Goal: Information Seeking & Learning: Learn about a topic

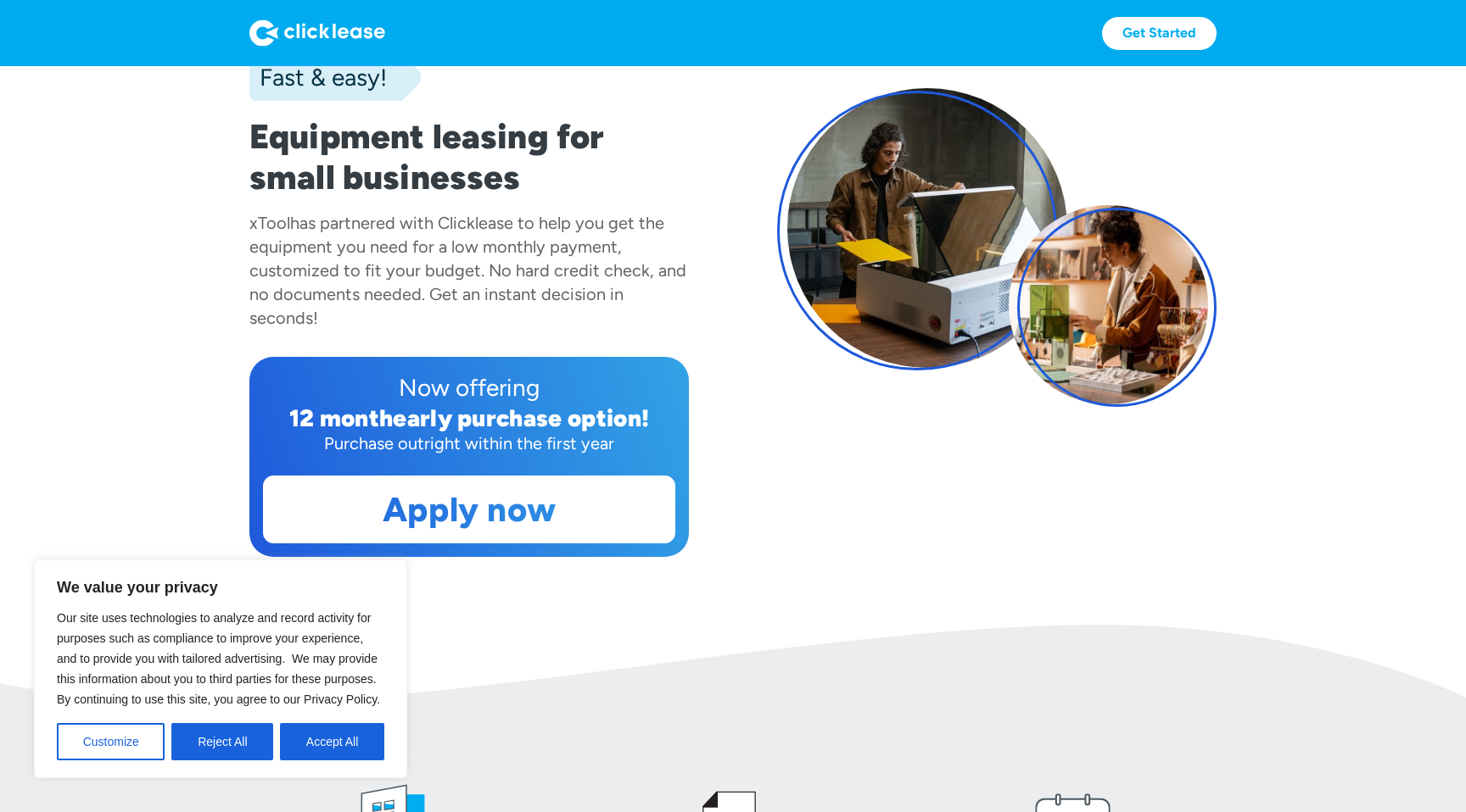
scroll to position [198, 0]
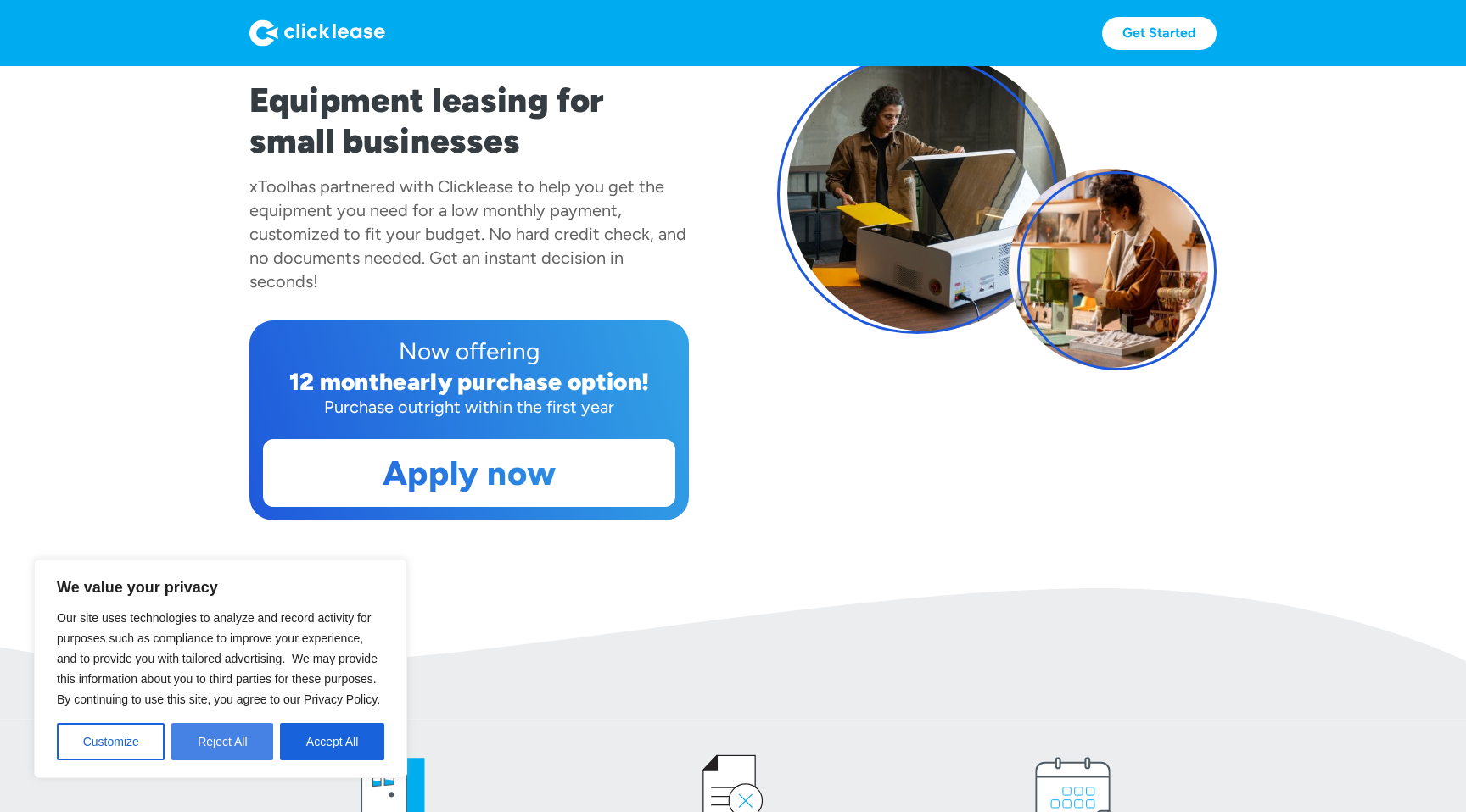
click at [233, 743] on button "Reject All" at bounding box center [222, 742] width 101 height 38
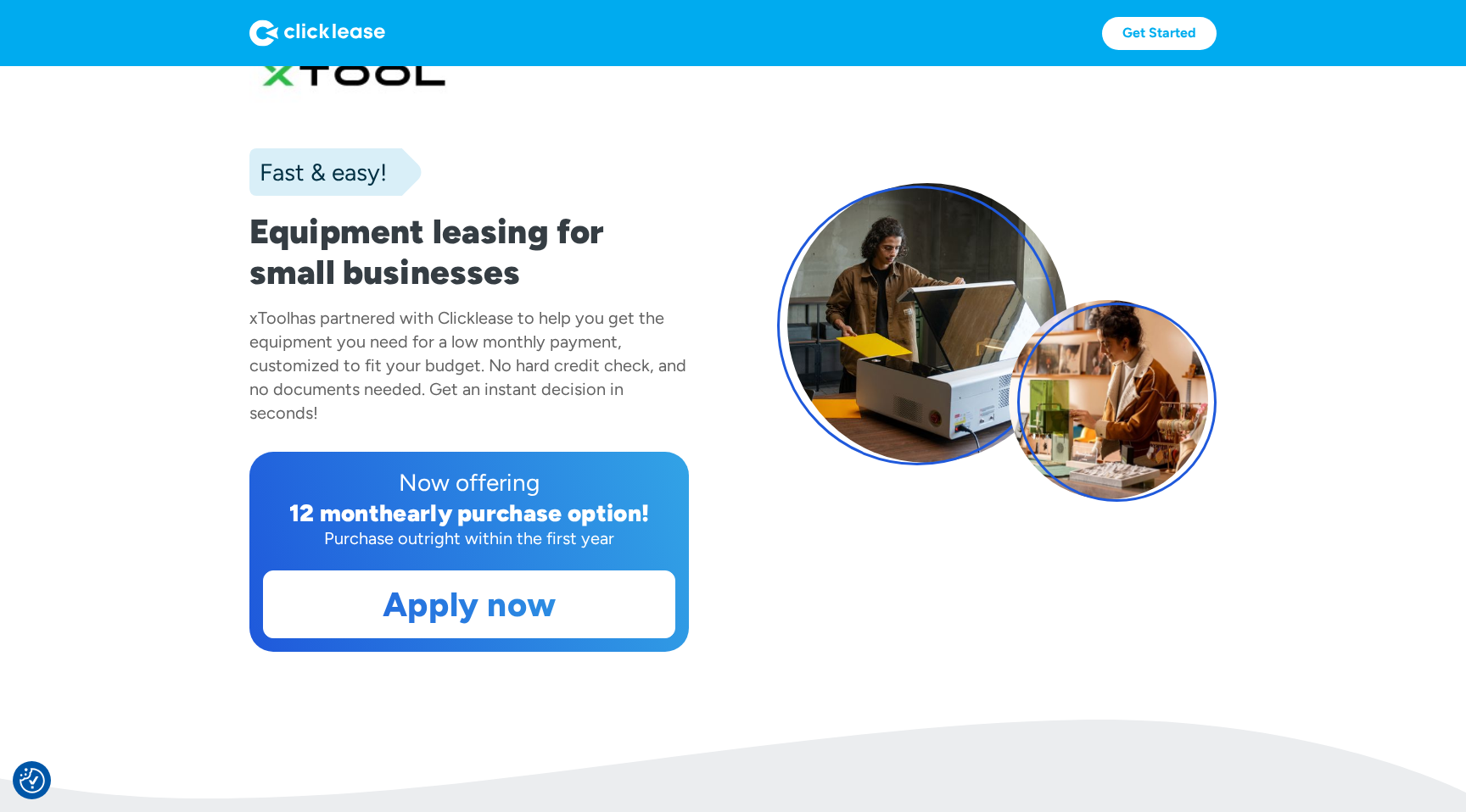
scroll to position [41, 0]
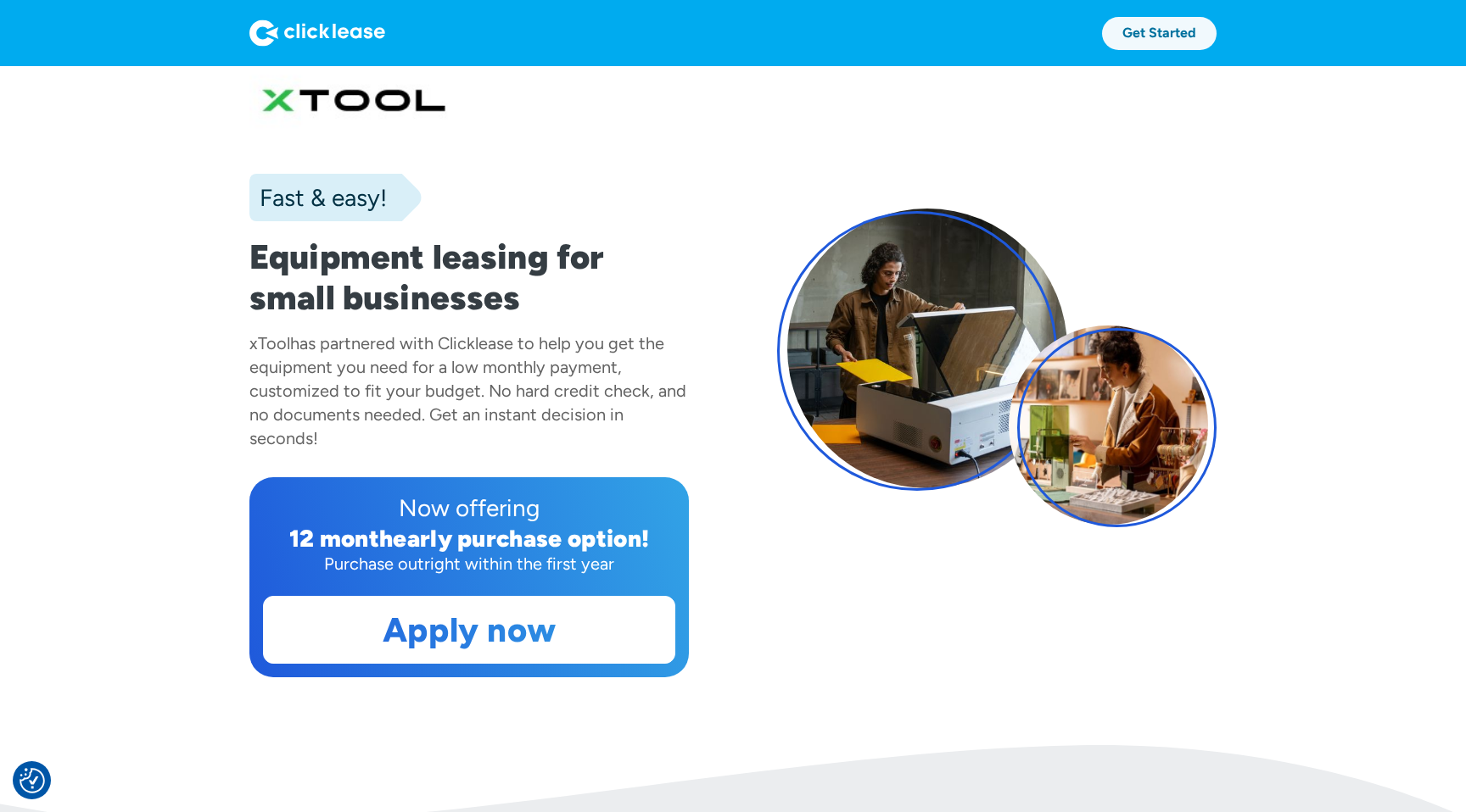
click at [1150, 31] on link "Get Started" at bounding box center [1159, 33] width 115 height 33
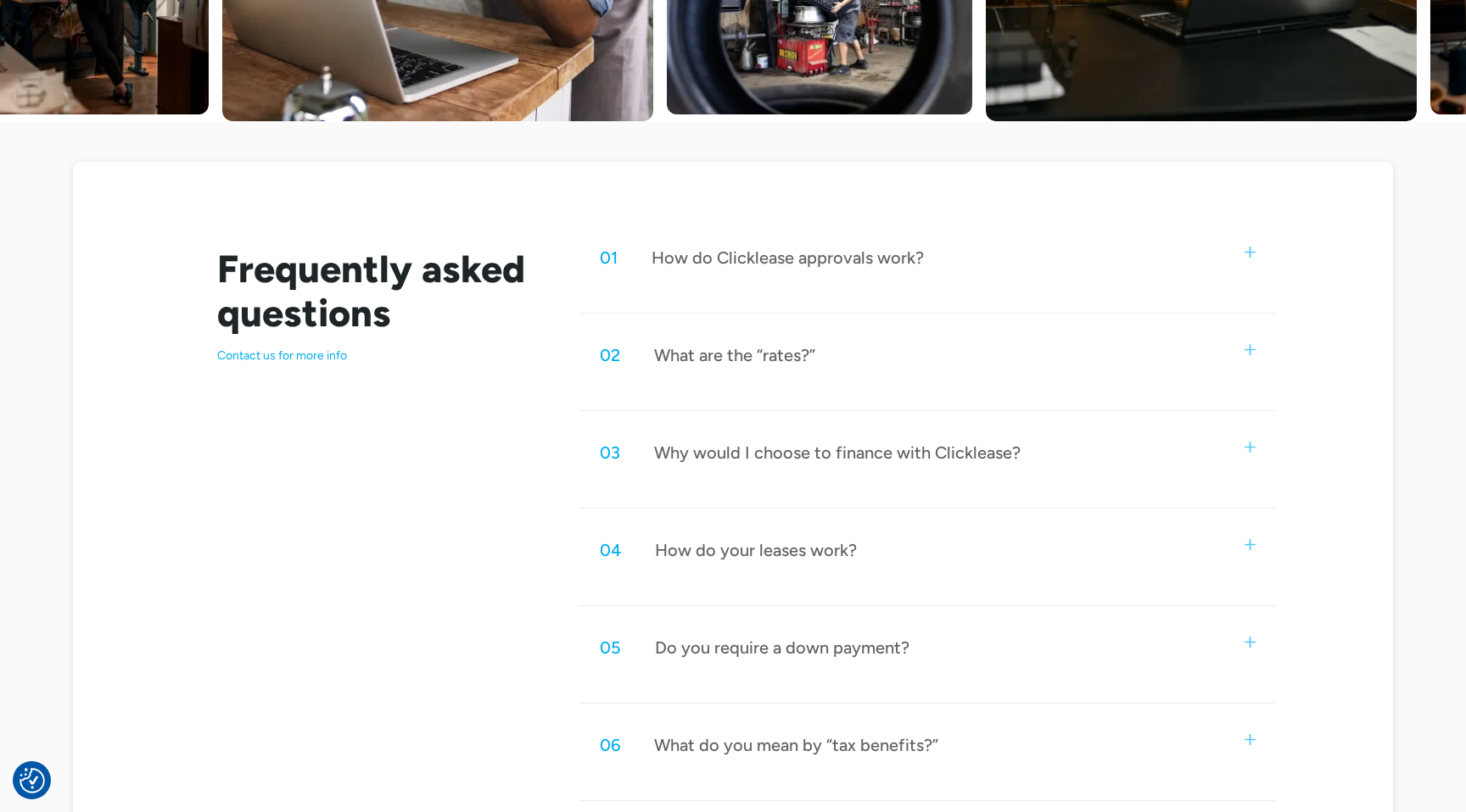
scroll to position [713, 0]
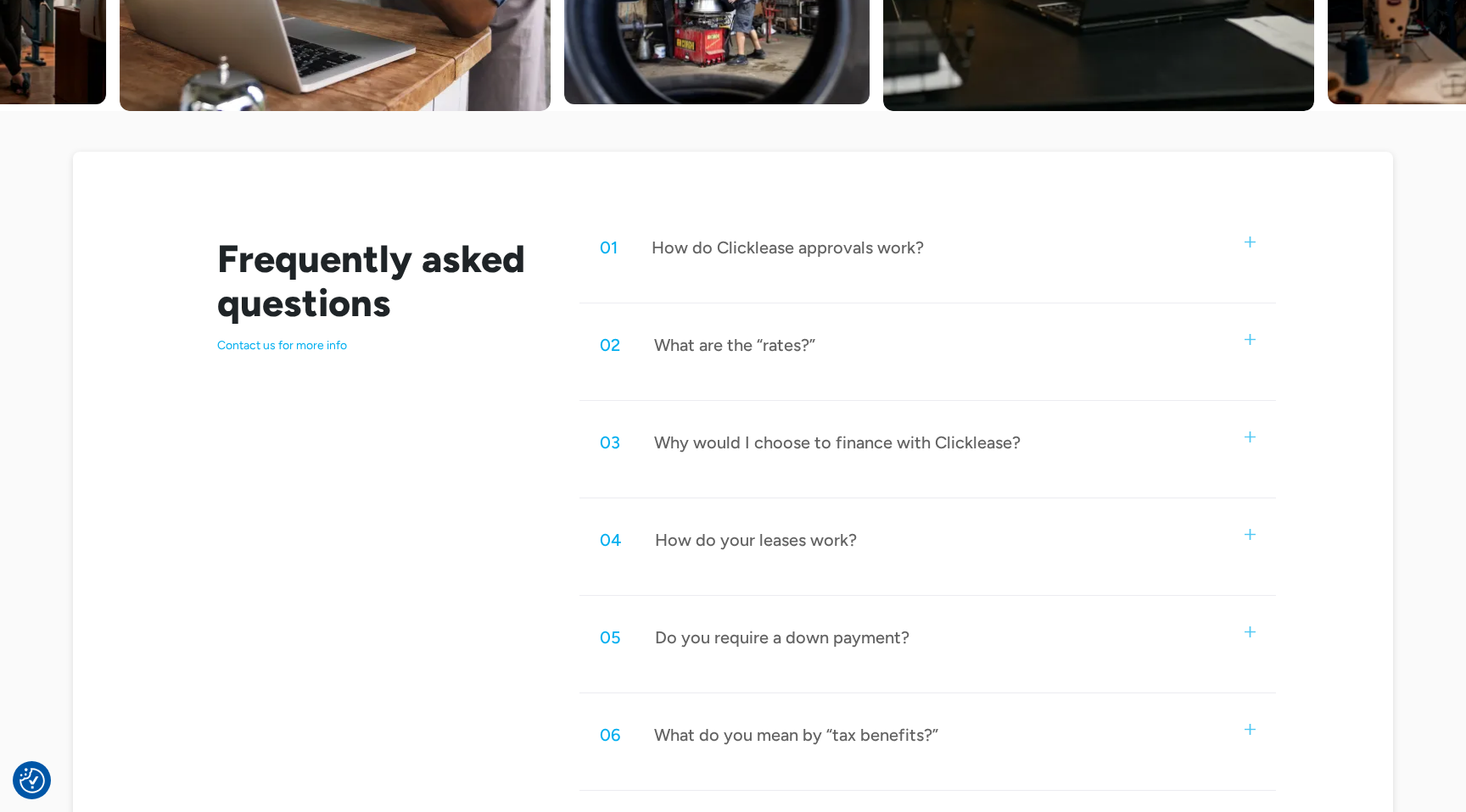
click at [1249, 343] on img at bounding box center [1250, 340] width 11 height 11
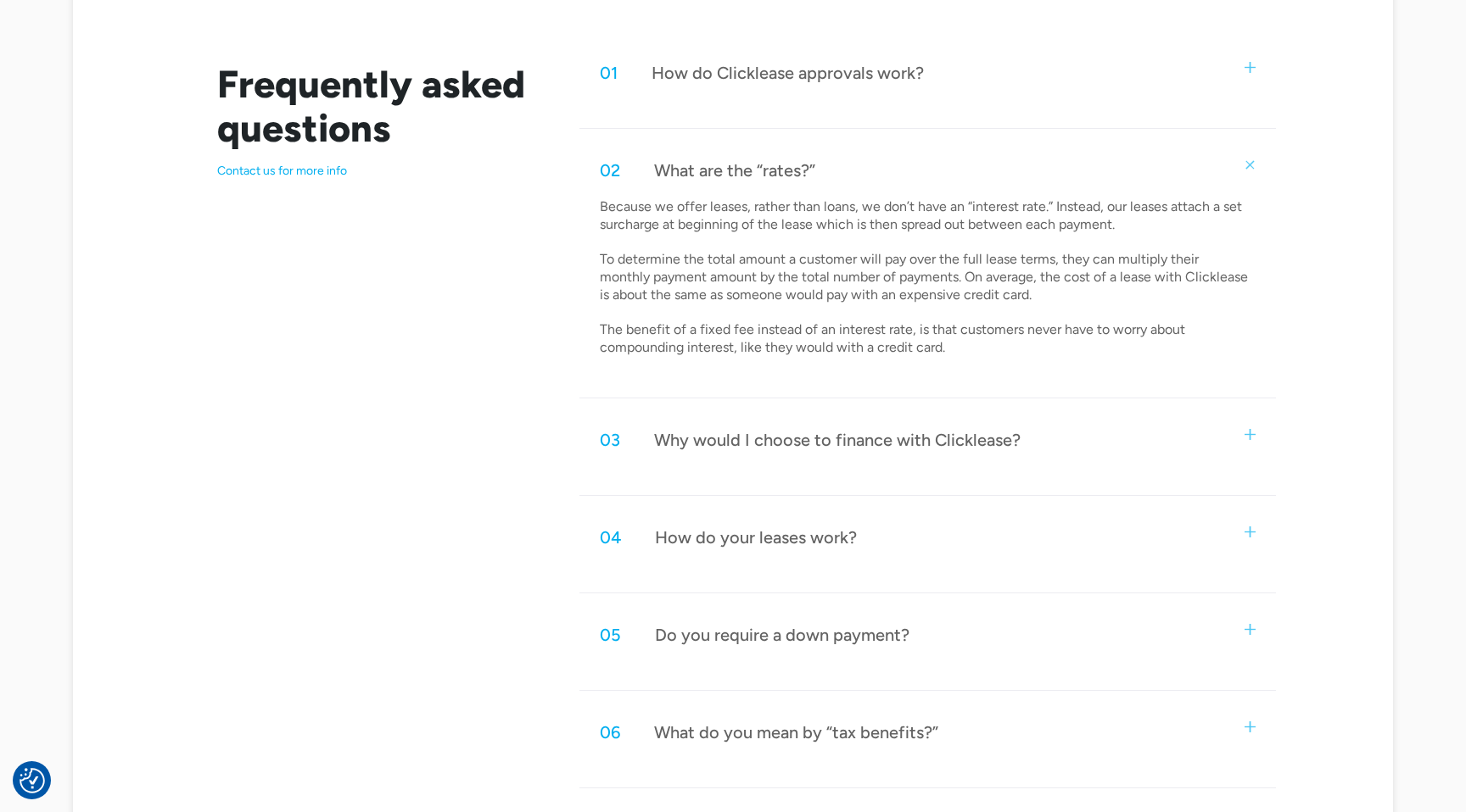
scroll to position [925, 0]
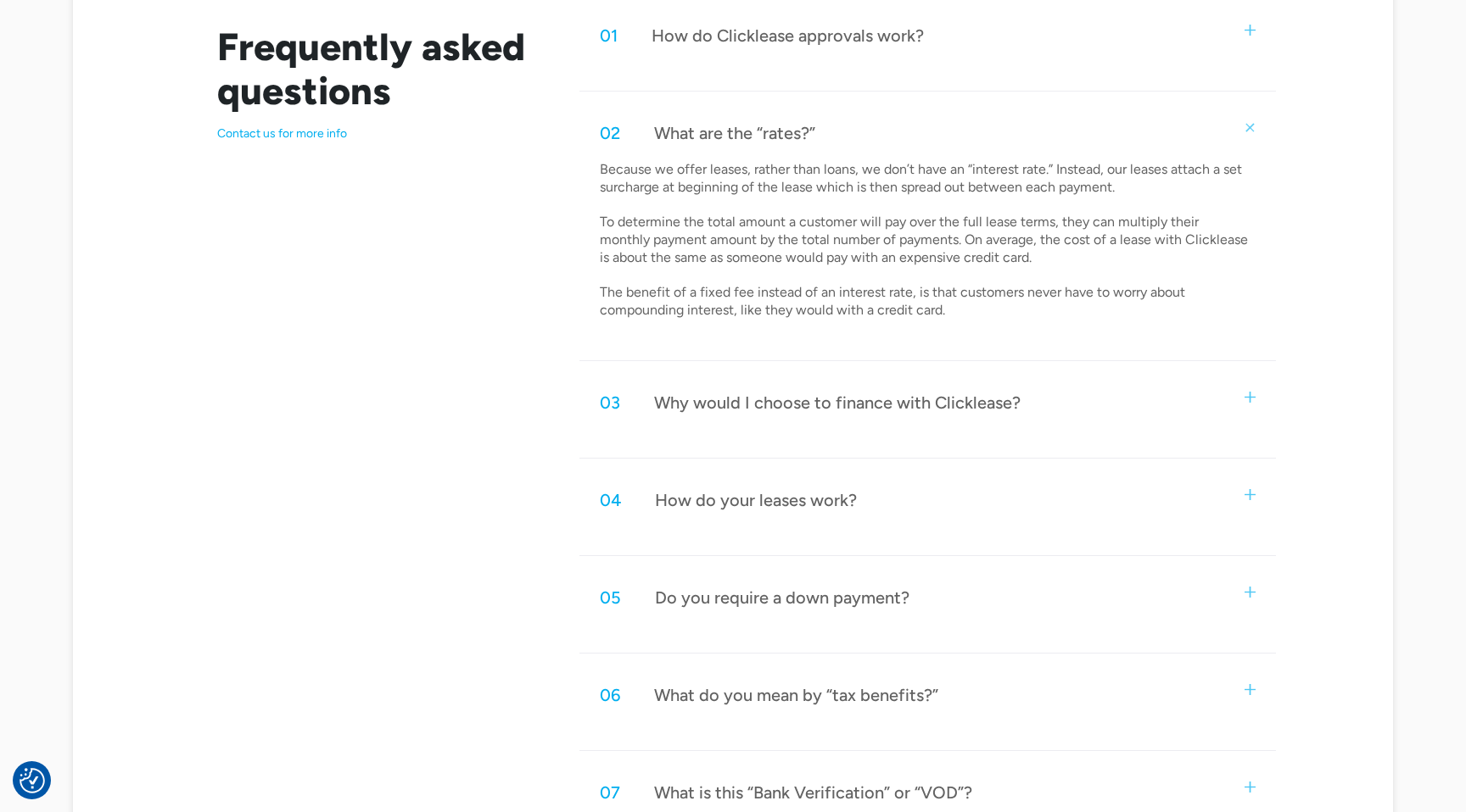
click at [1253, 402] on img at bounding box center [1250, 397] width 11 height 11
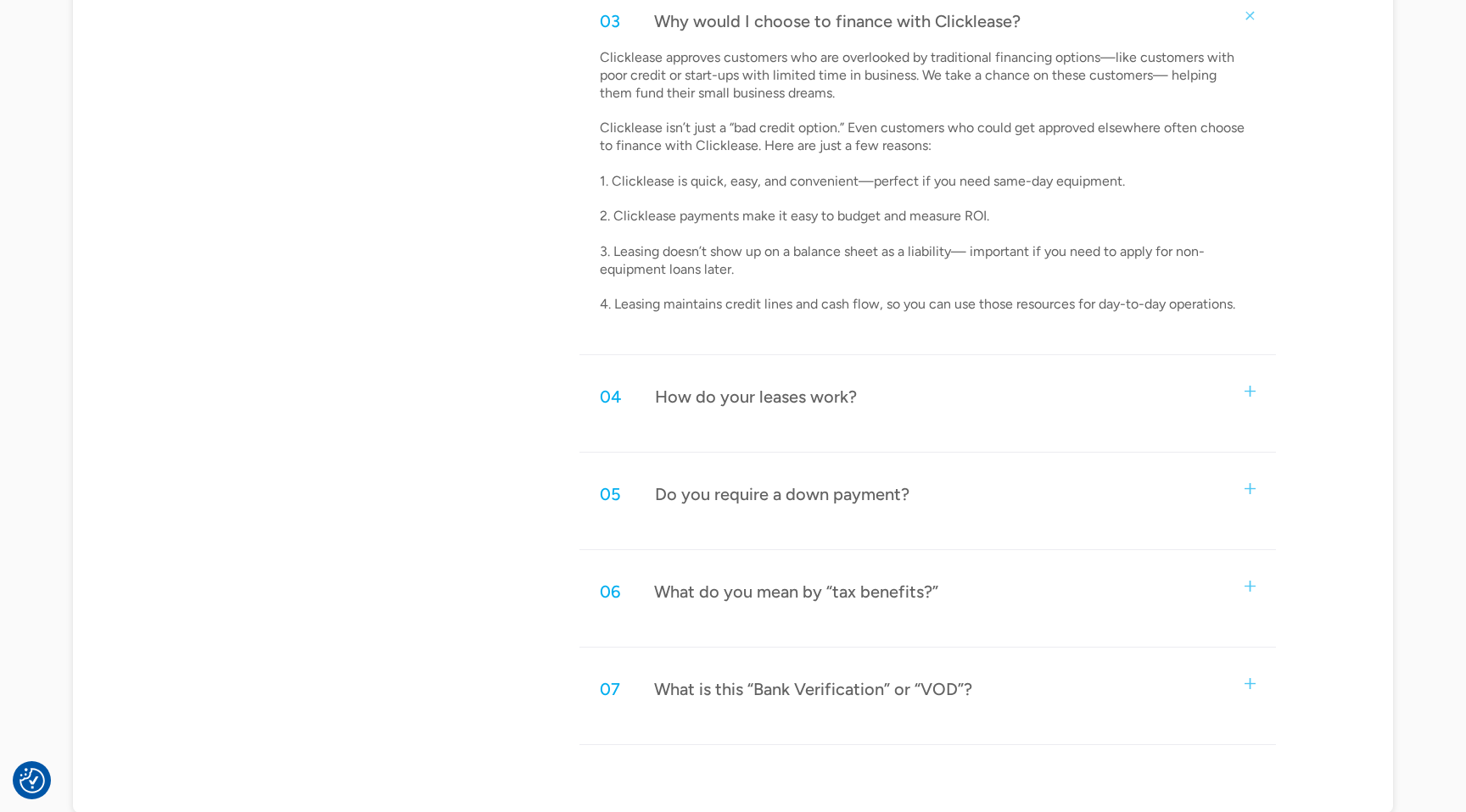
scroll to position [1323, 0]
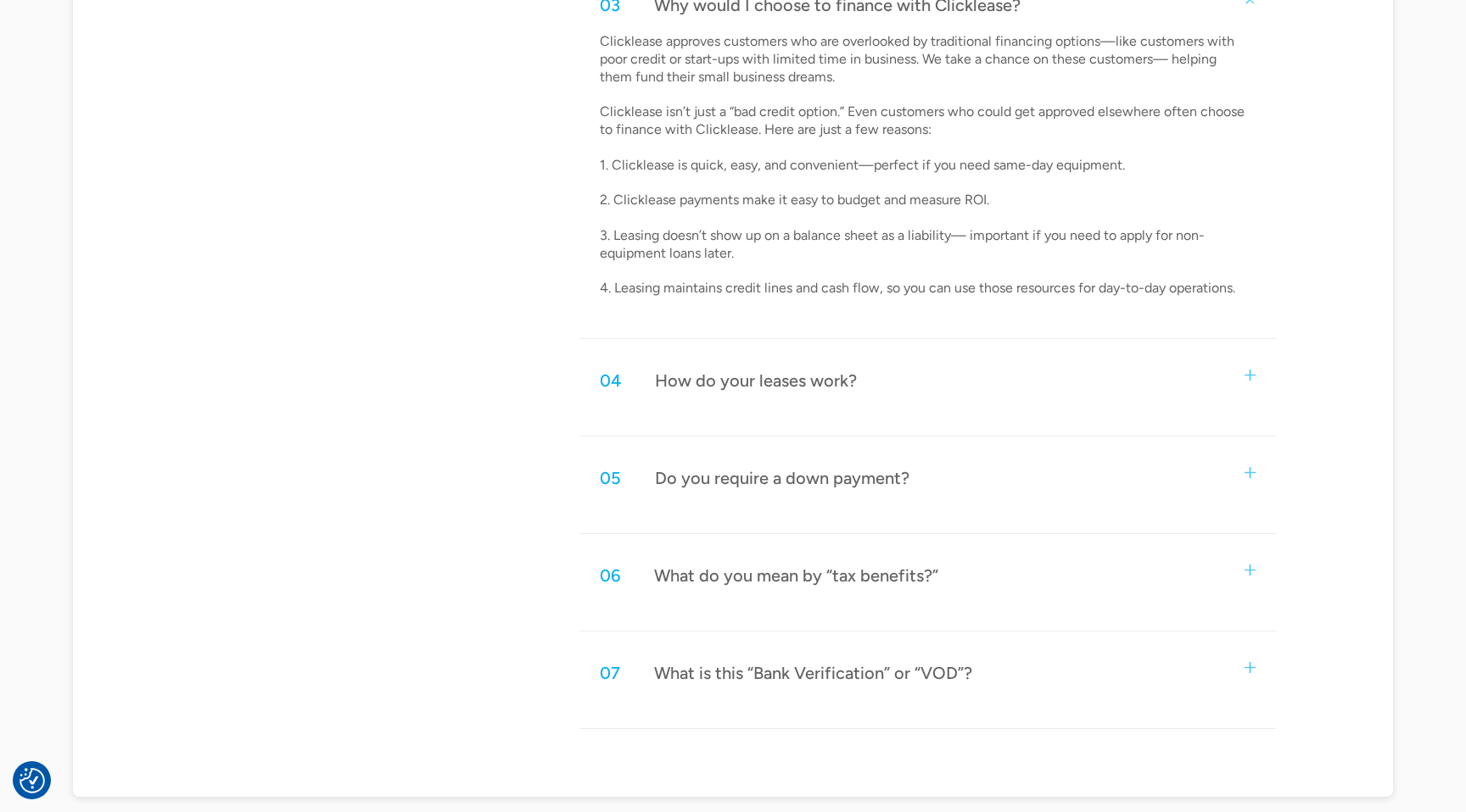
click at [1249, 385] on div "04 How do your leases work?" at bounding box center [928, 381] width 697 height 56
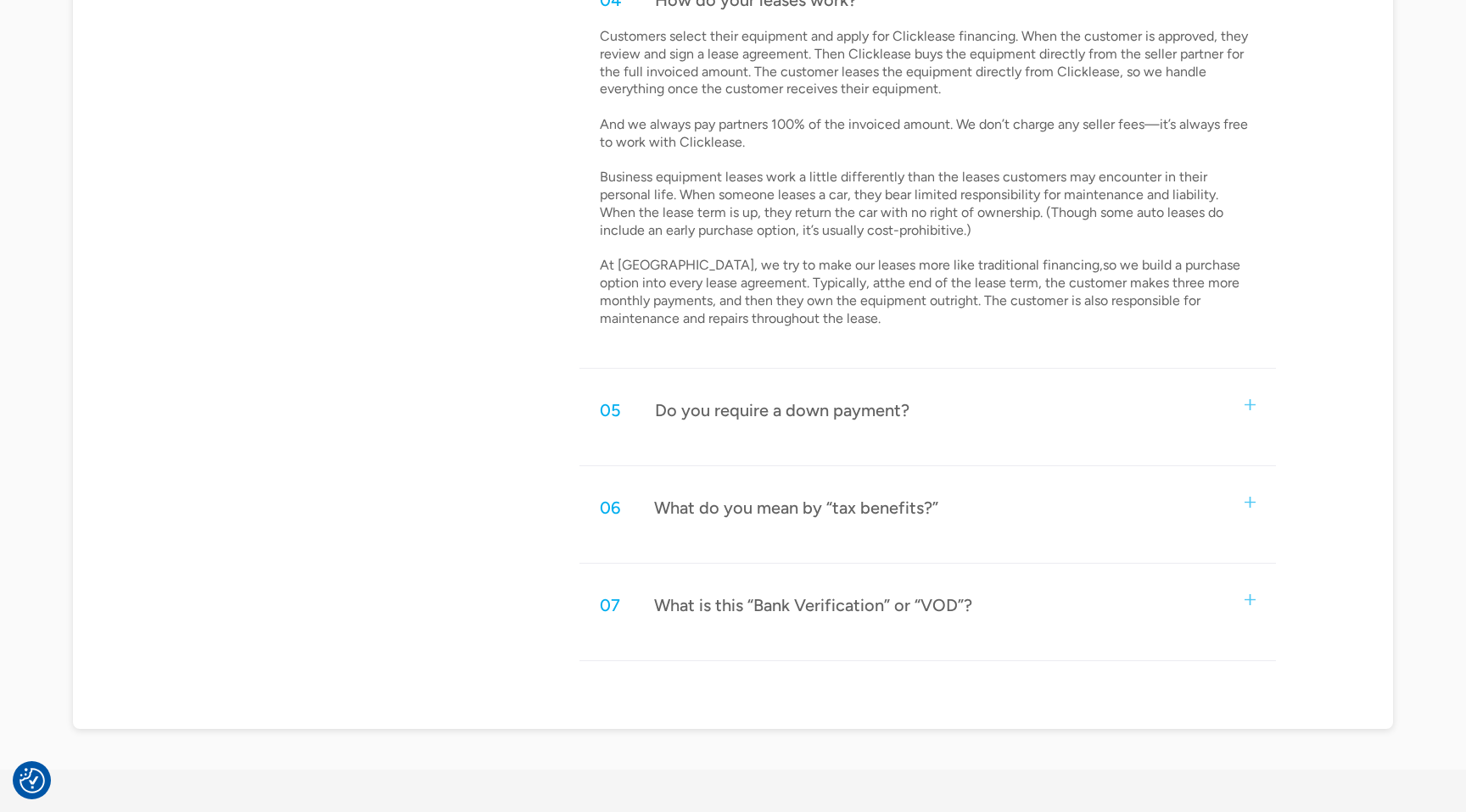
scroll to position [1730, 0]
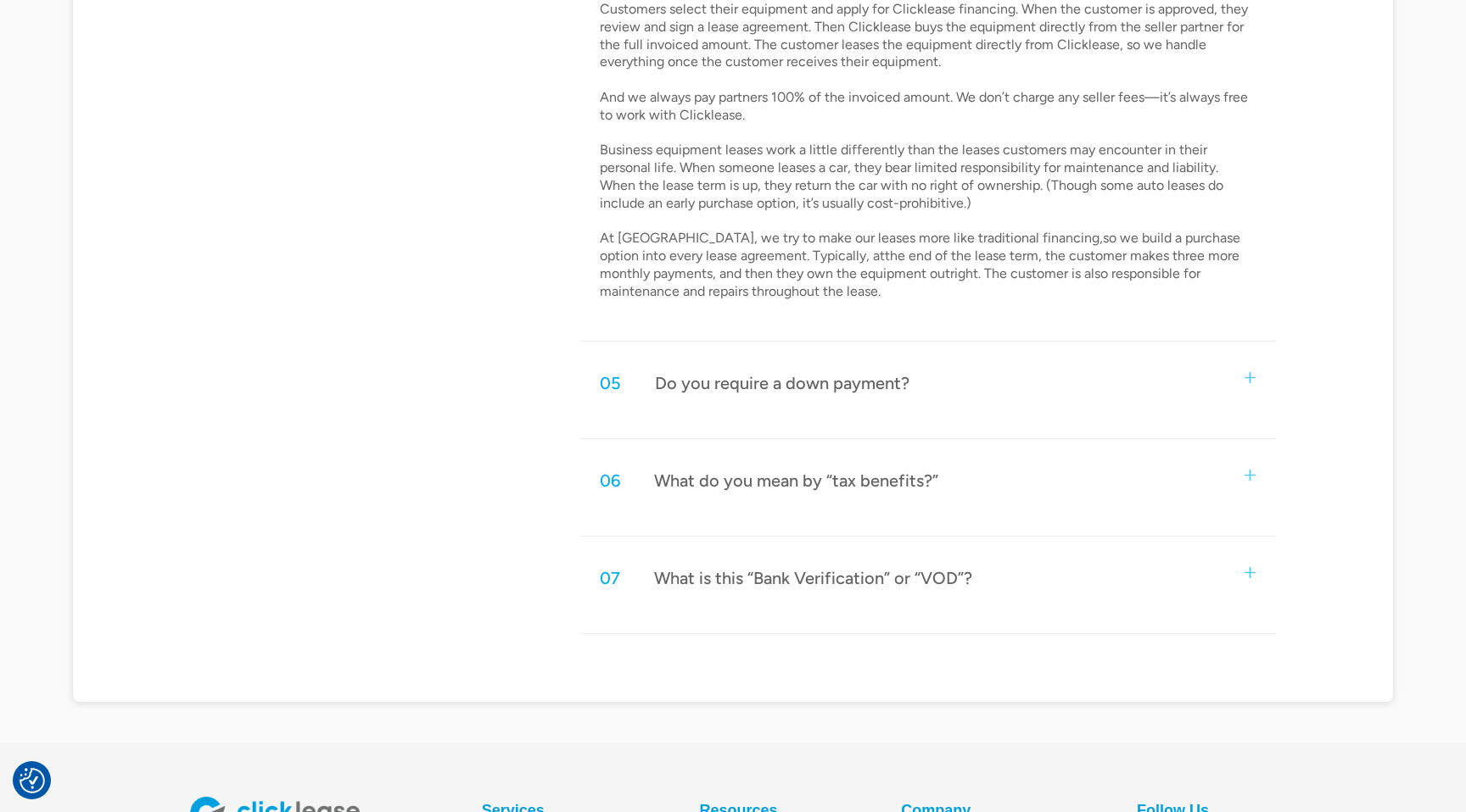
click at [1258, 379] on div "05 Do you require a down payment?" at bounding box center [928, 383] width 697 height 56
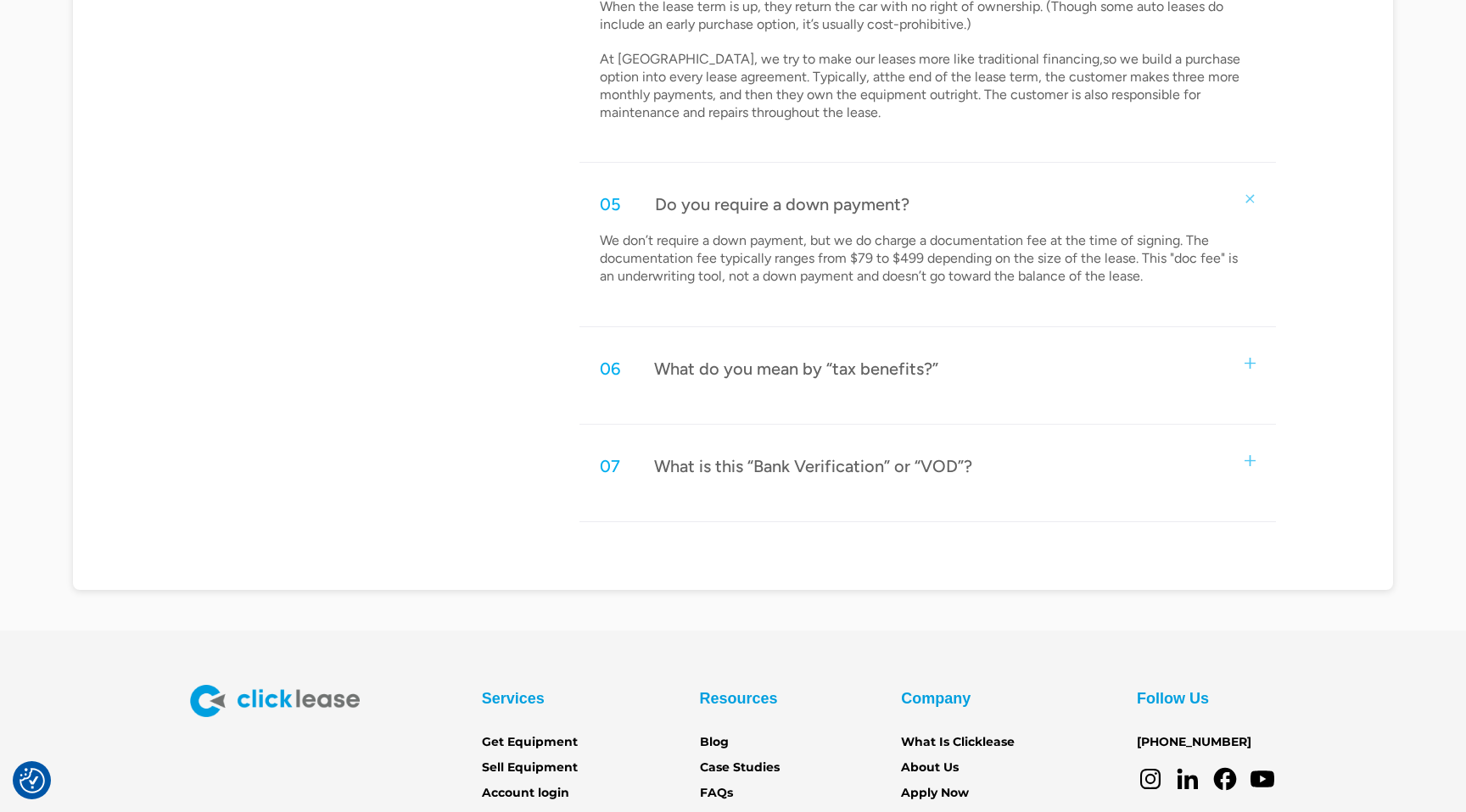
scroll to position [1919, 0]
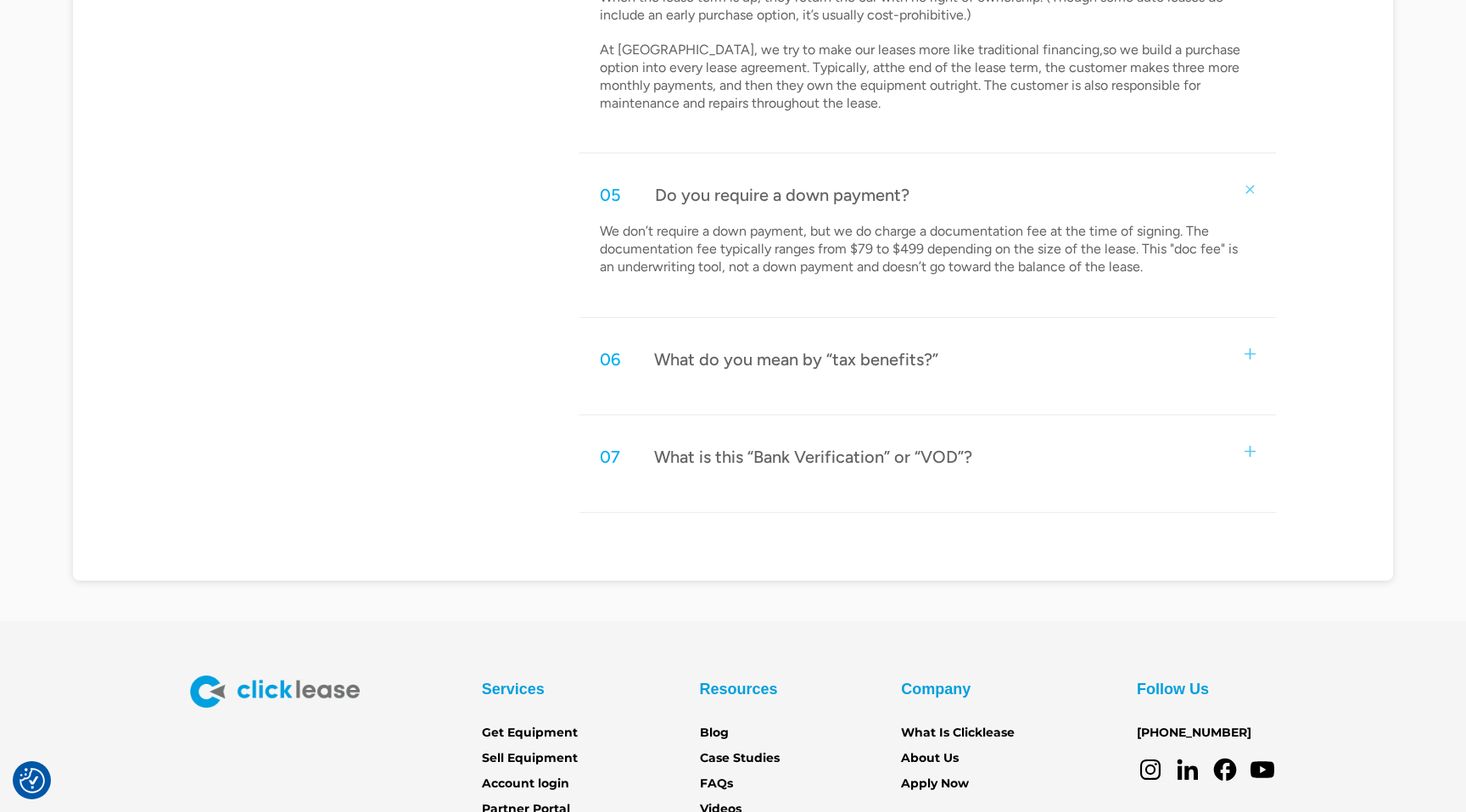
click at [1252, 349] on img at bounding box center [1250, 354] width 11 height 11
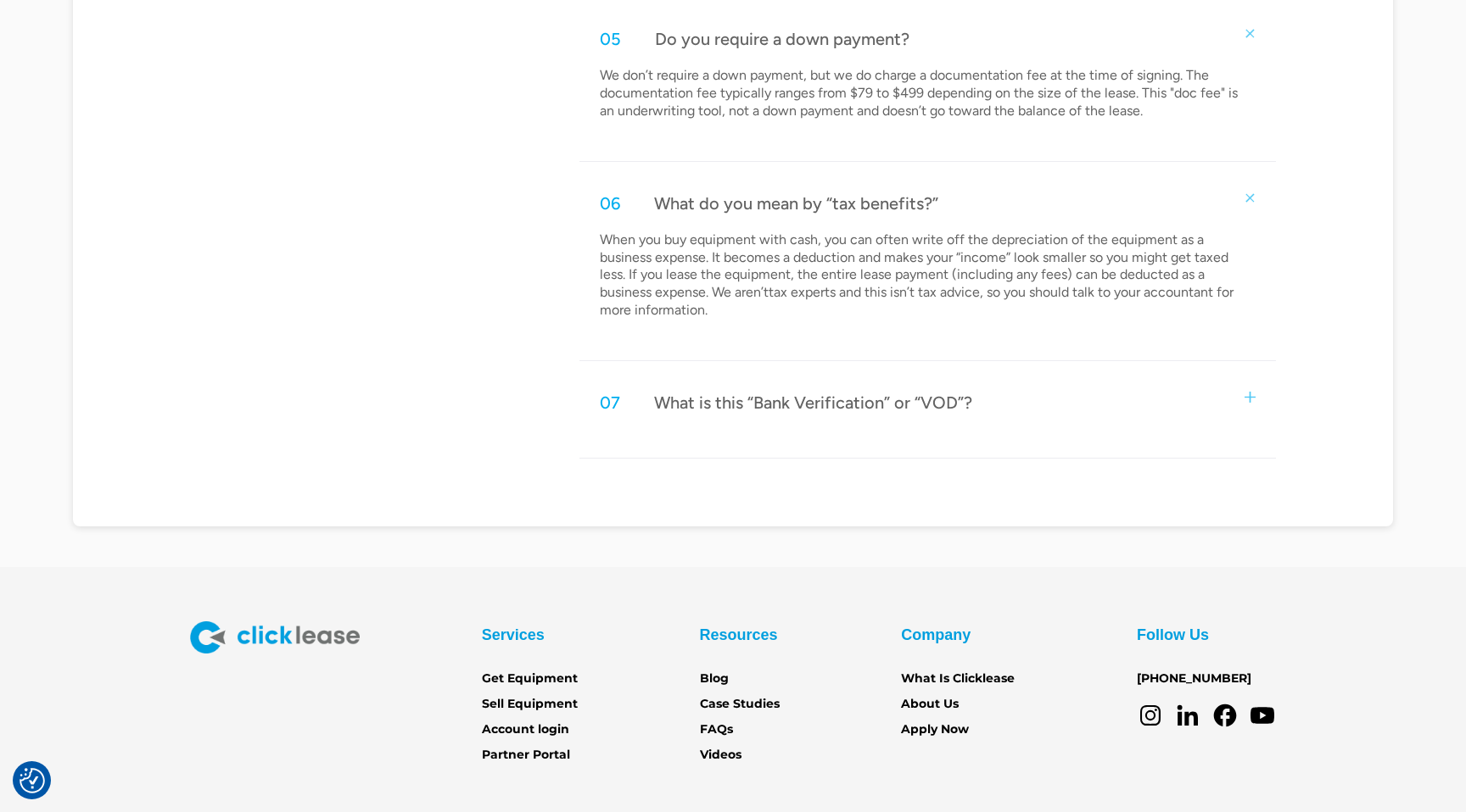
scroll to position [2081, 0]
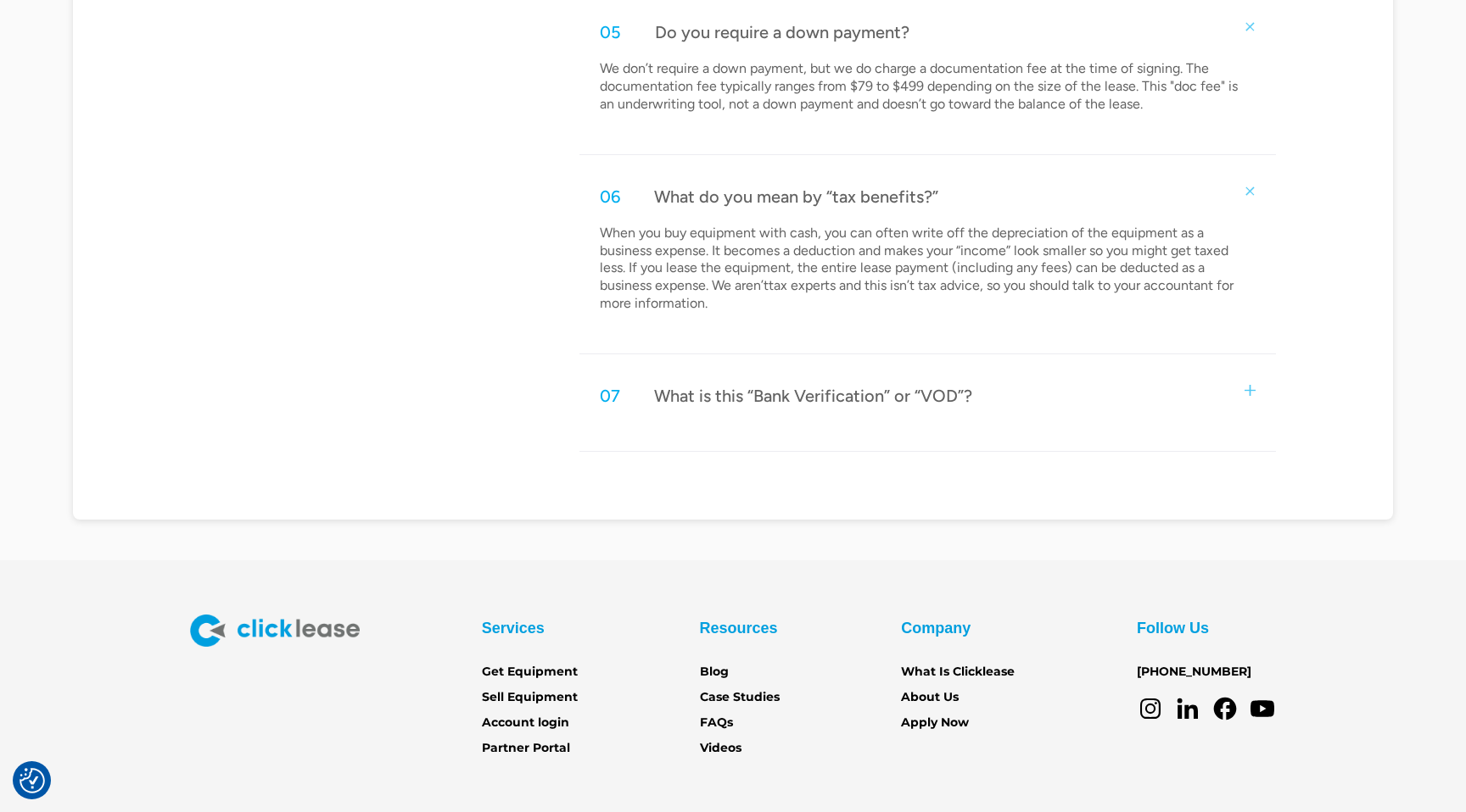
click at [1251, 391] on img at bounding box center [1250, 391] width 11 height 11
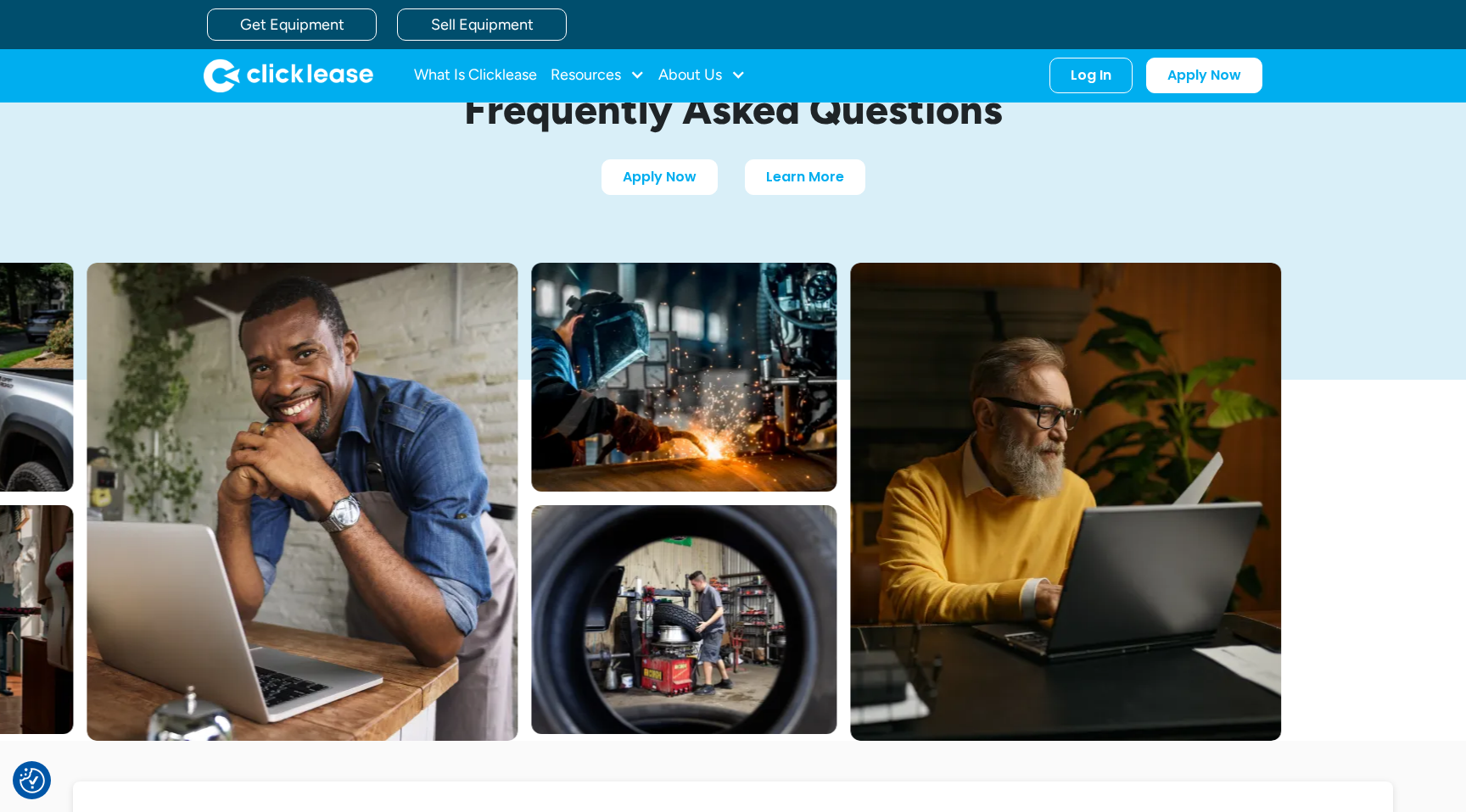
scroll to position [0, 0]
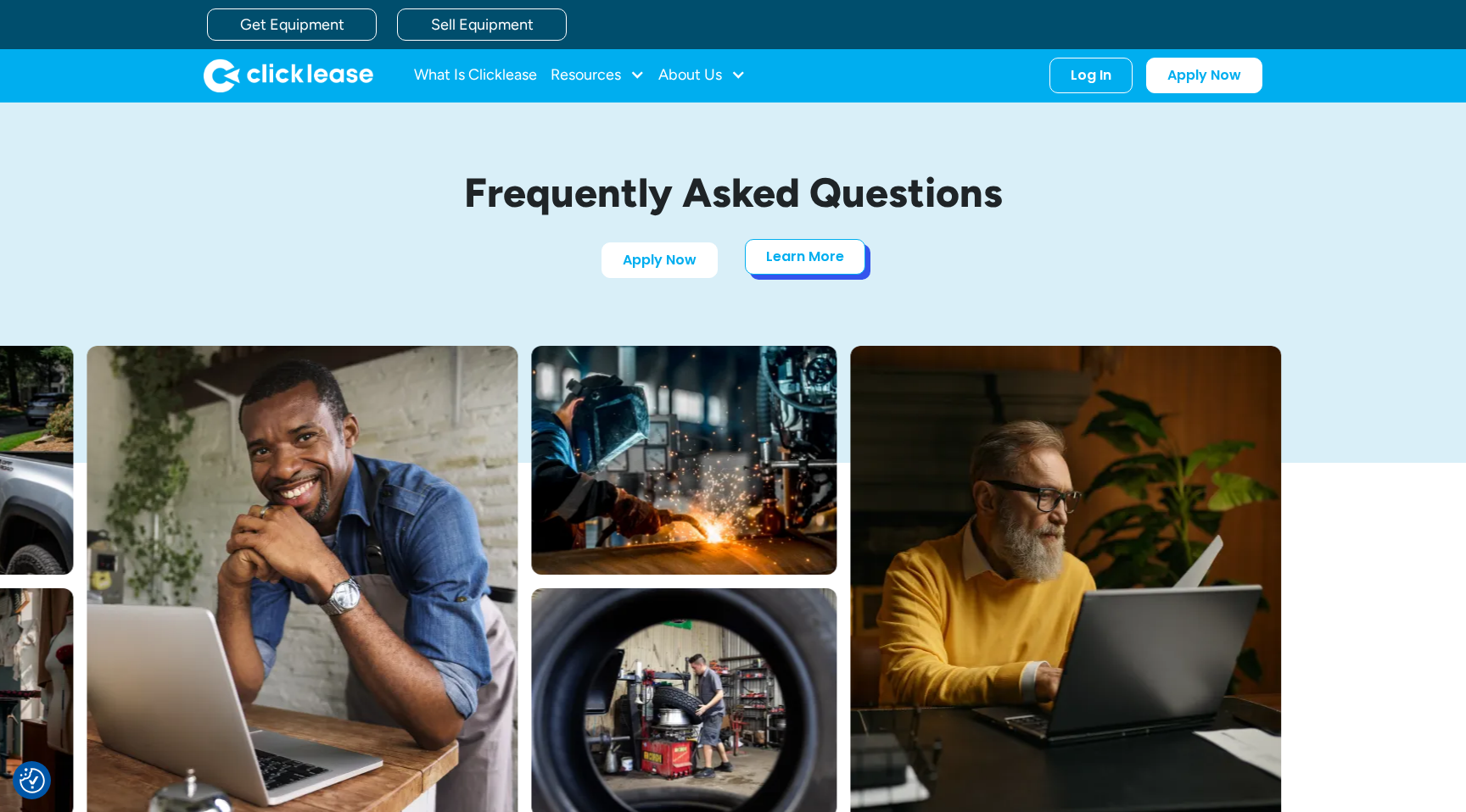
click at [825, 267] on link "Learn More" at bounding box center [805, 257] width 120 height 36
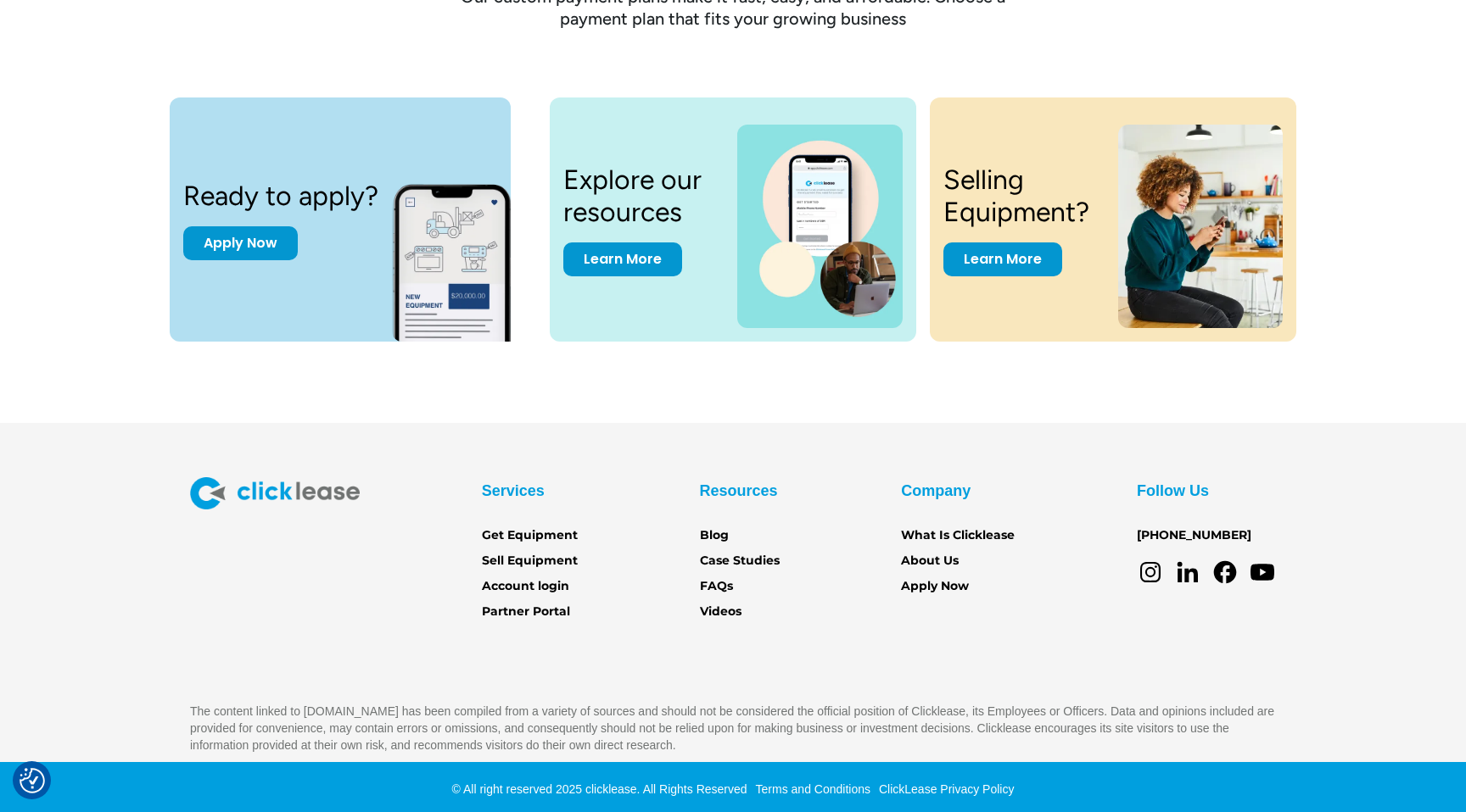
scroll to position [2286, 0]
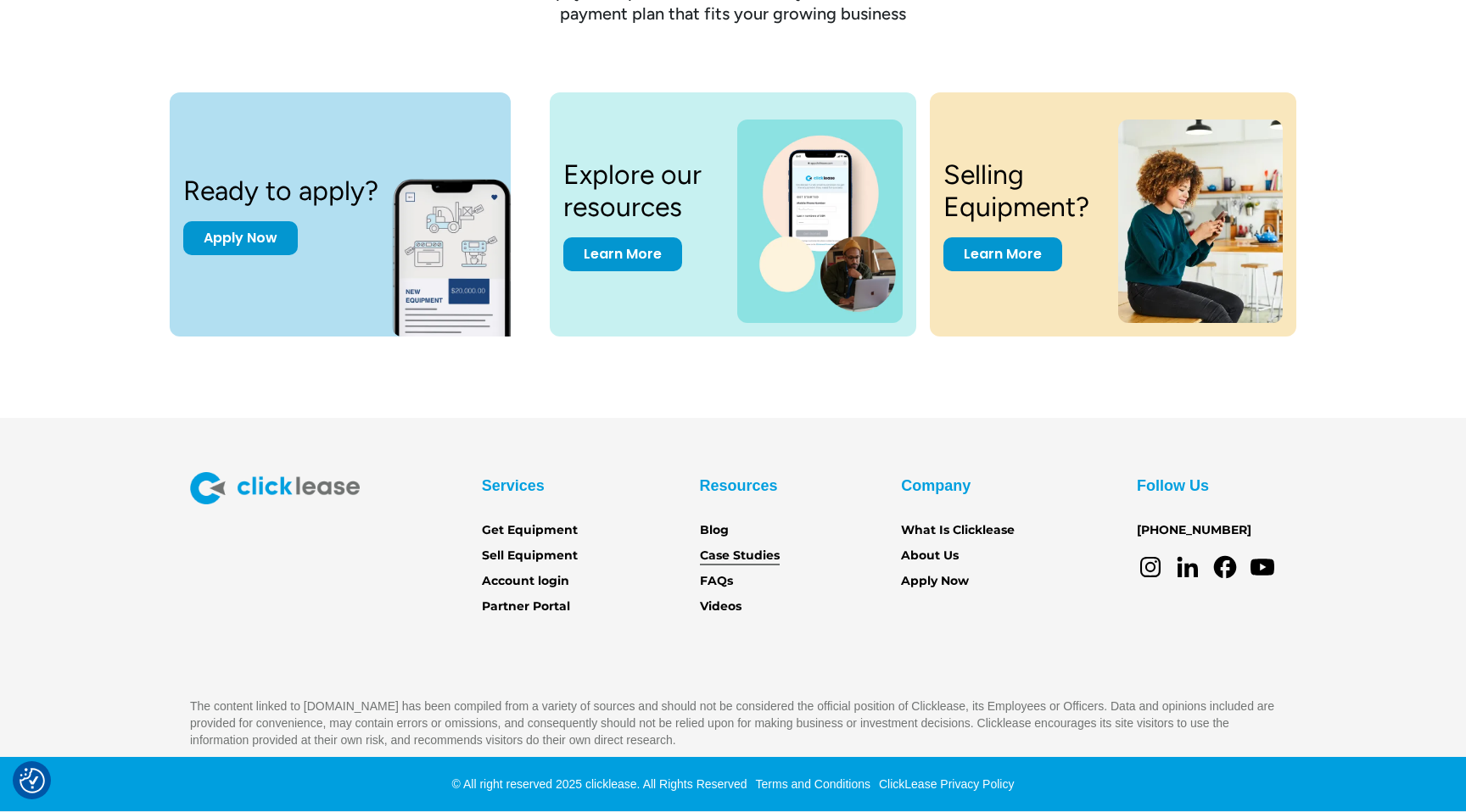
click at [752, 557] on link "Case Studies" at bounding box center [739, 557] width 80 height 19
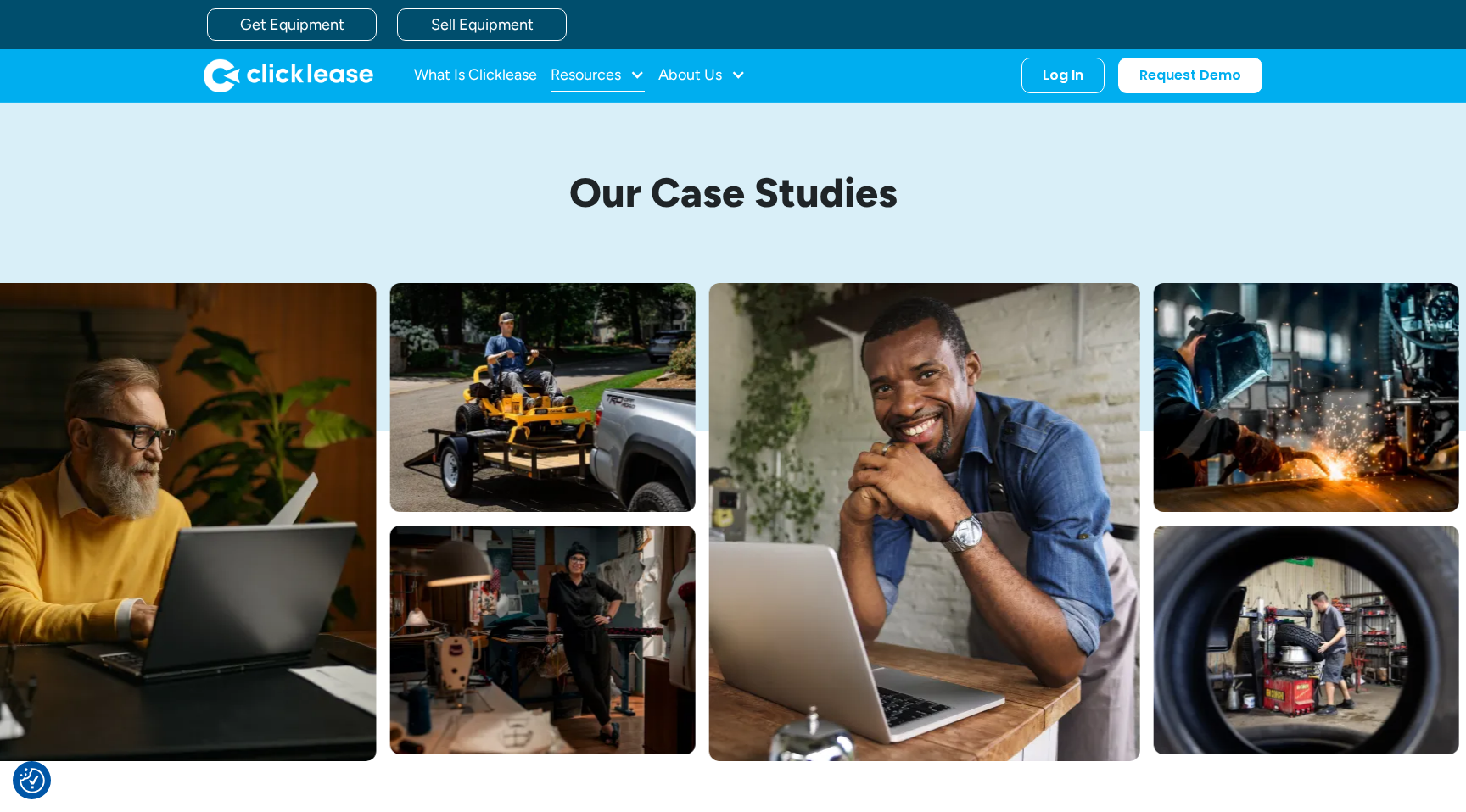
click at [596, 74] on div "Resources" at bounding box center [585, 74] width 70 height 0
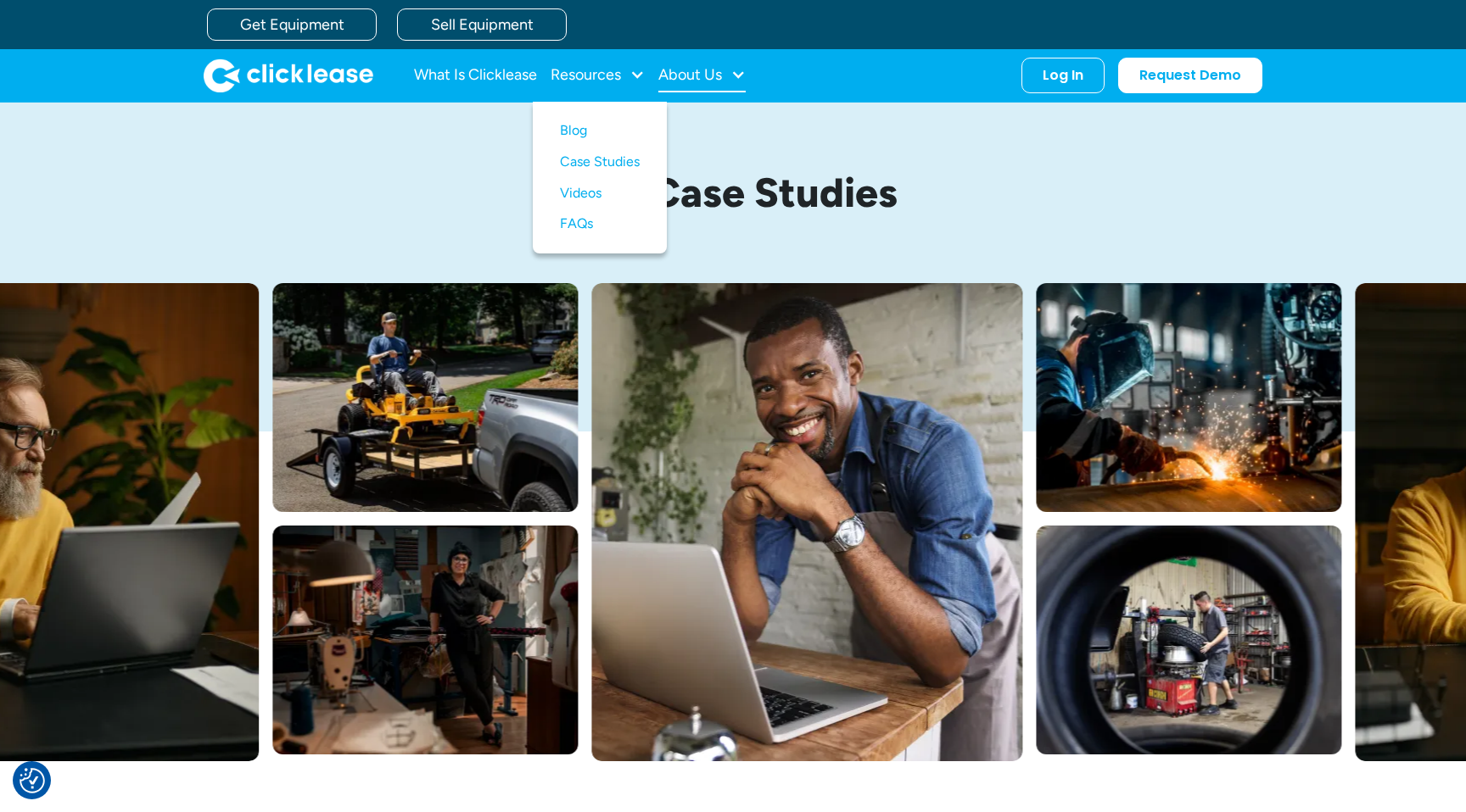
click at [705, 74] on div "About Us" at bounding box center [690, 74] width 64 height 0
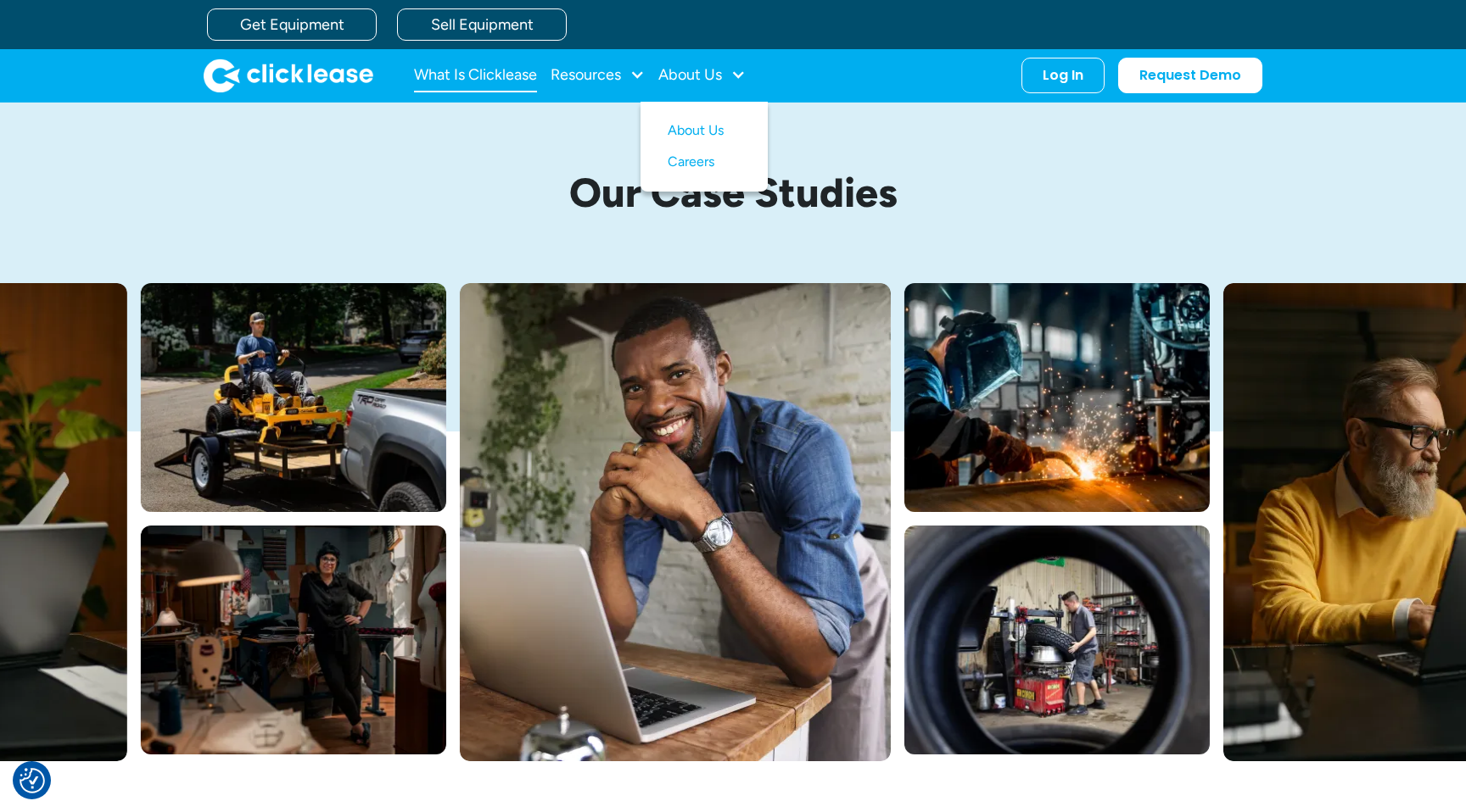
click at [488, 77] on link "What Is Clicklease" at bounding box center [475, 75] width 123 height 34
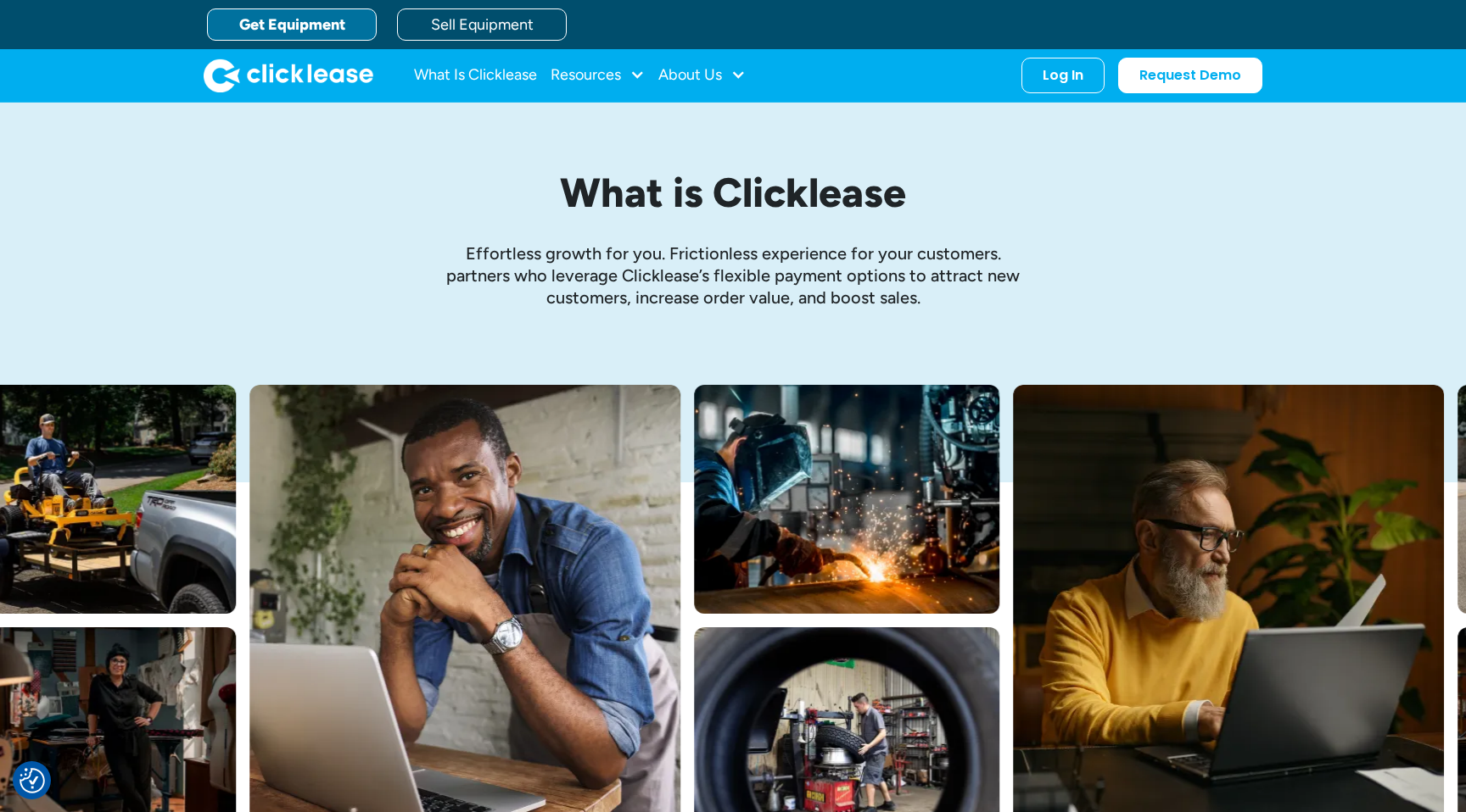
click at [300, 8] on link "Get Equipment" at bounding box center [291, 24] width 170 height 32
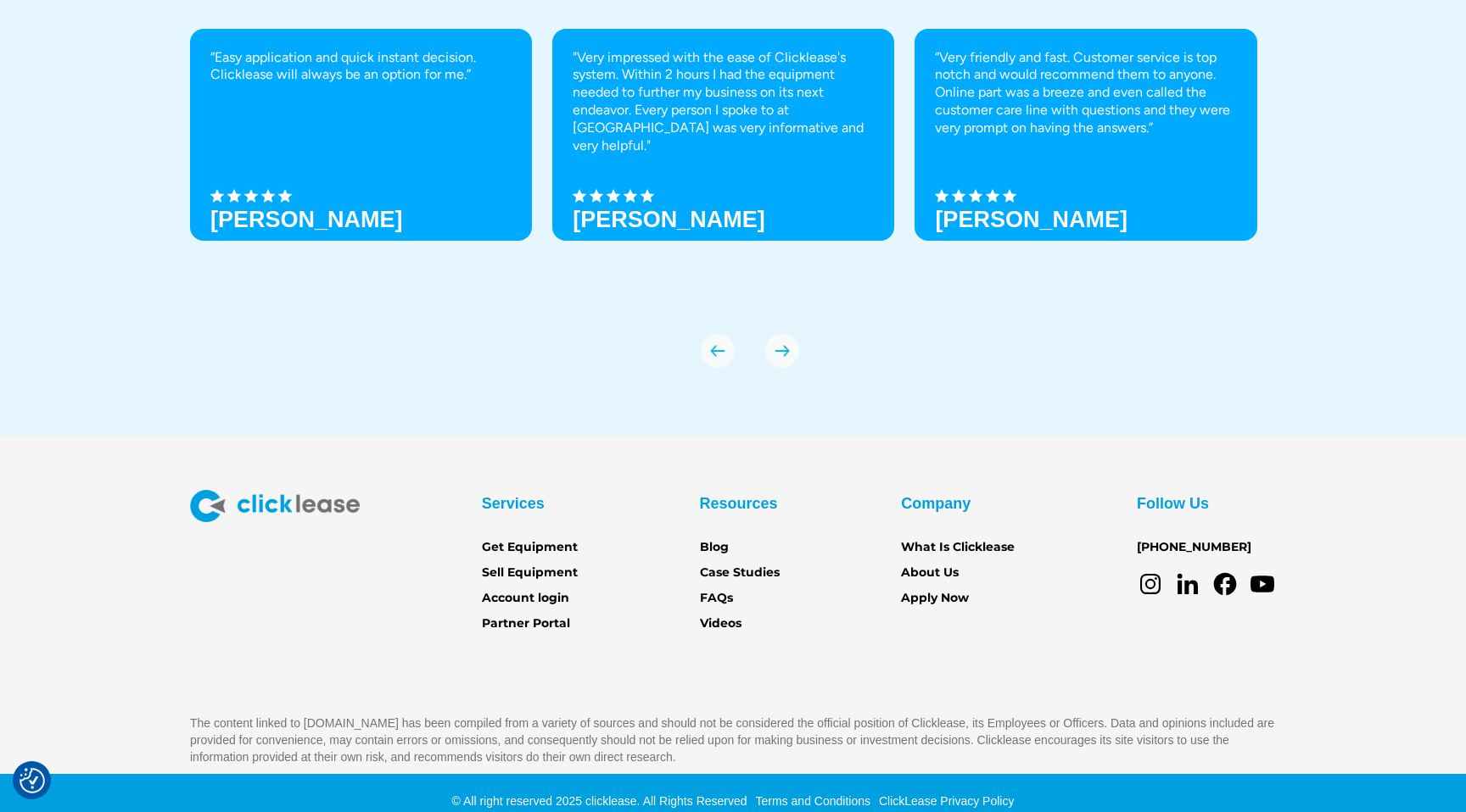
scroll to position [5903, 0]
